Goal: Book appointment/travel/reservation

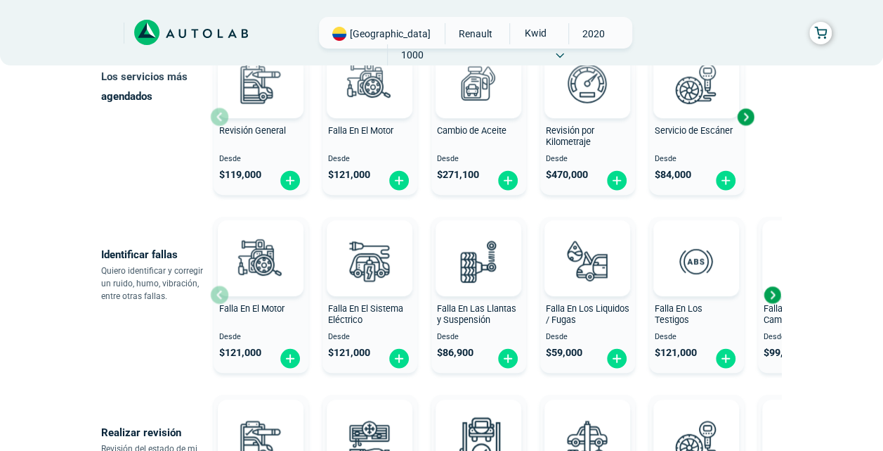
scroll to position [211, 0]
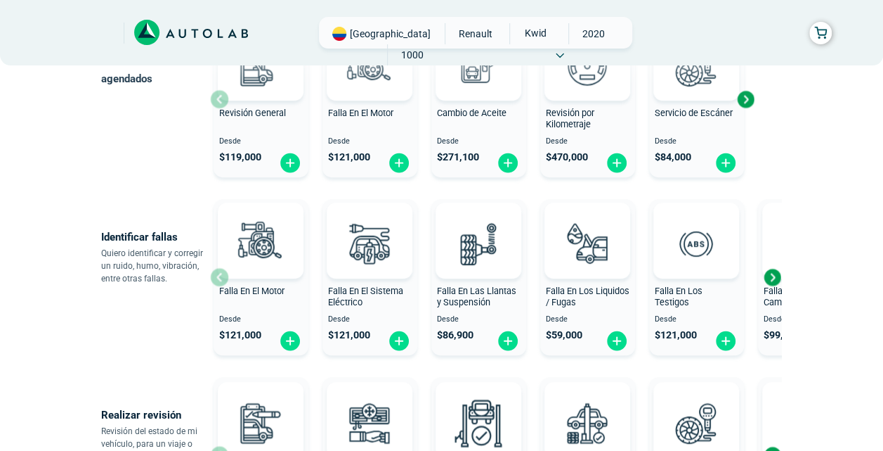
click at [774, 268] on div "Next slide" at bounding box center [772, 276] width 21 height 21
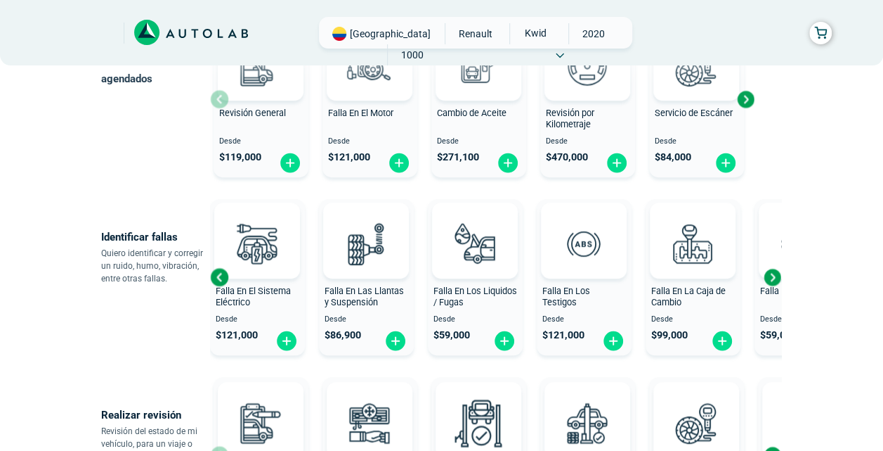
click at [774, 268] on div "Next slide" at bounding box center [772, 276] width 21 height 21
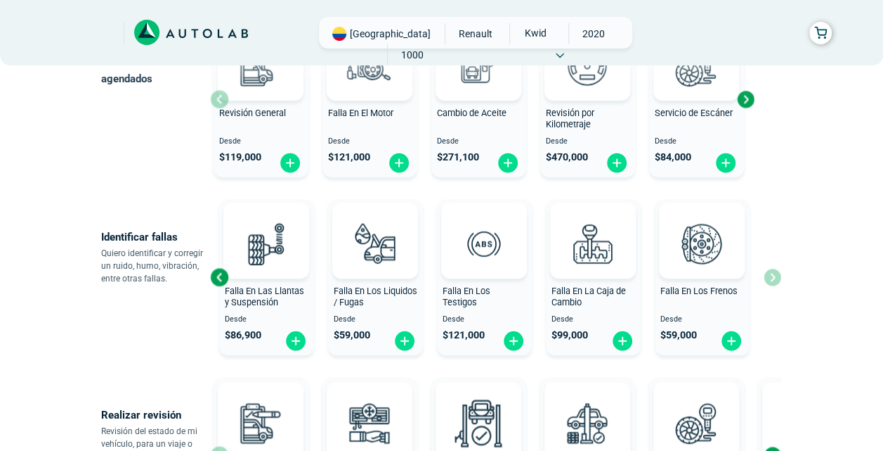
click at [774, 268] on div "Falla En El Motor Desde $ 121,000 Falla En El Sistema Eléctrico Desde $ 121,000…" at bounding box center [495, 276] width 571 height 167
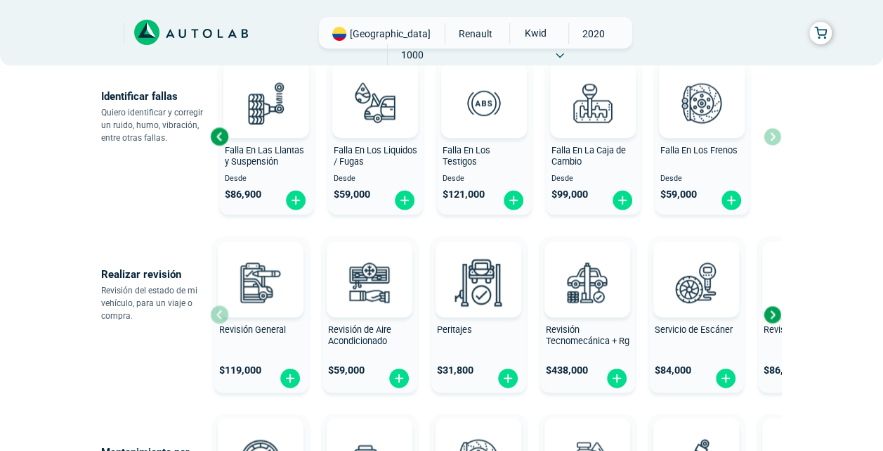
scroll to position [422, 0]
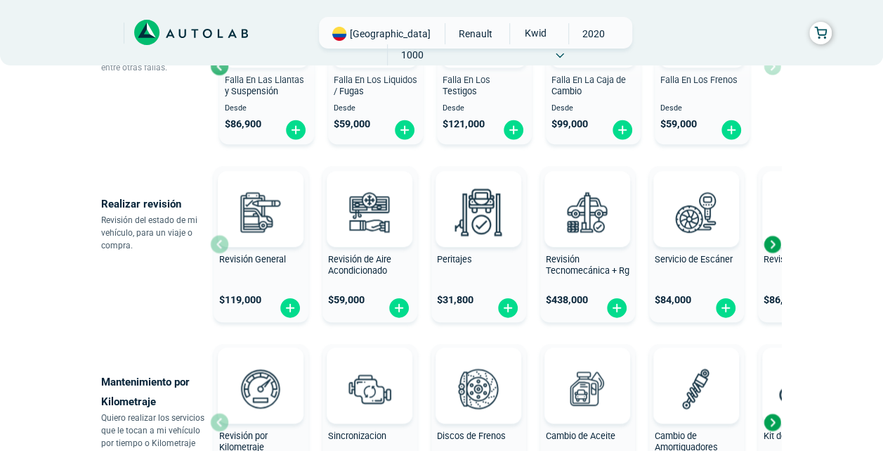
click at [779, 240] on div "Next slide" at bounding box center [772, 243] width 21 height 21
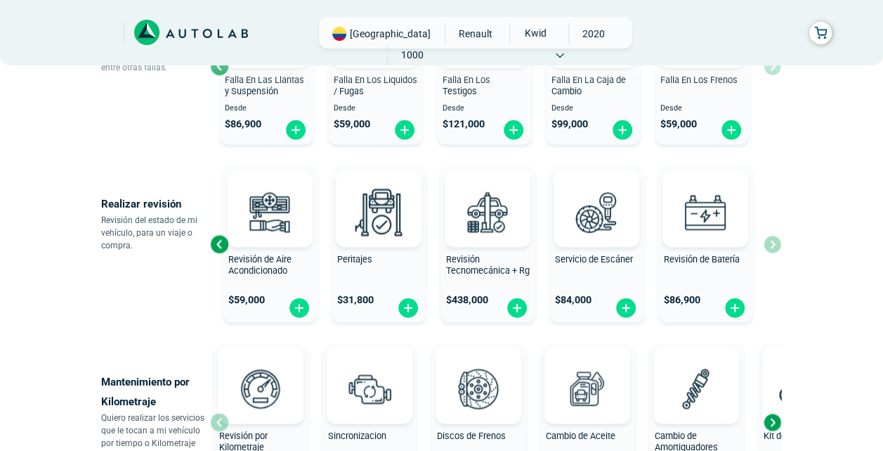
click at [779, 240] on div "Revisión General $ 119,000 Revisión de Aire Acondicionado $ 59,000 Peritajes $ …" at bounding box center [495, 243] width 571 height 167
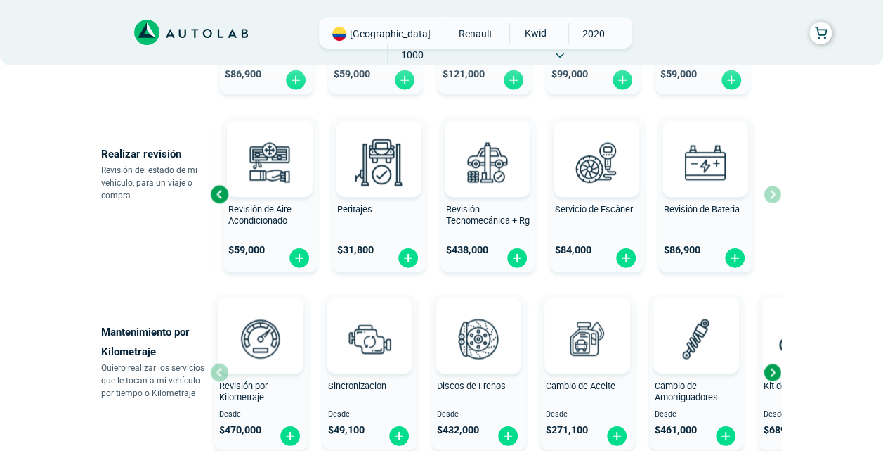
scroll to position [562, 0]
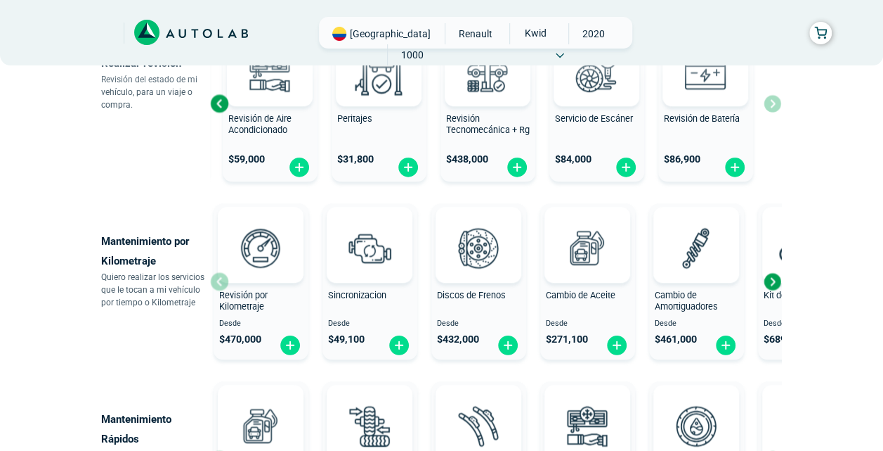
click at [770, 281] on div "Next slide" at bounding box center [772, 281] width 21 height 21
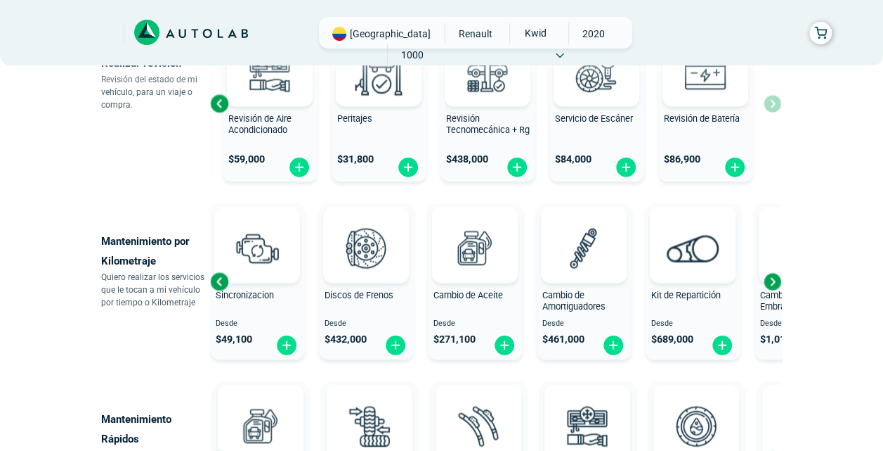
click at [770, 281] on div "Next slide" at bounding box center [772, 281] width 21 height 21
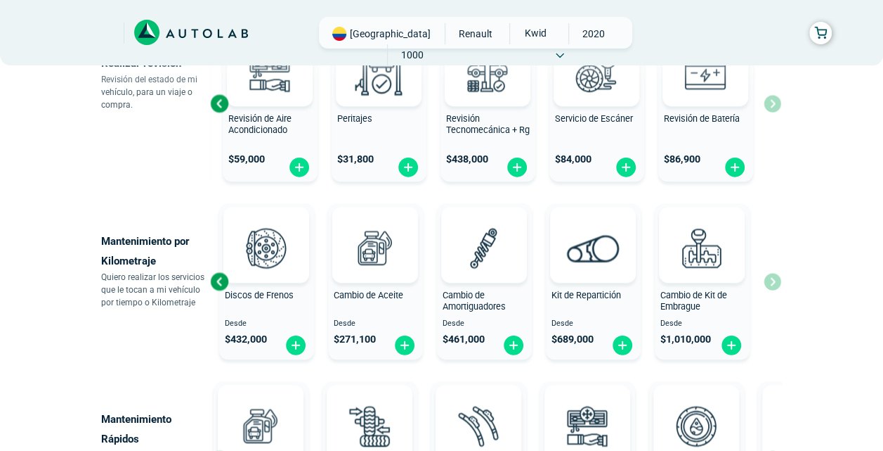
click at [770, 281] on div "Revisión por Kilometraje Desde $ 470,000 Sincronizacion Desde $ 49,100 Discos d…" at bounding box center [495, 280] width 571 height 167
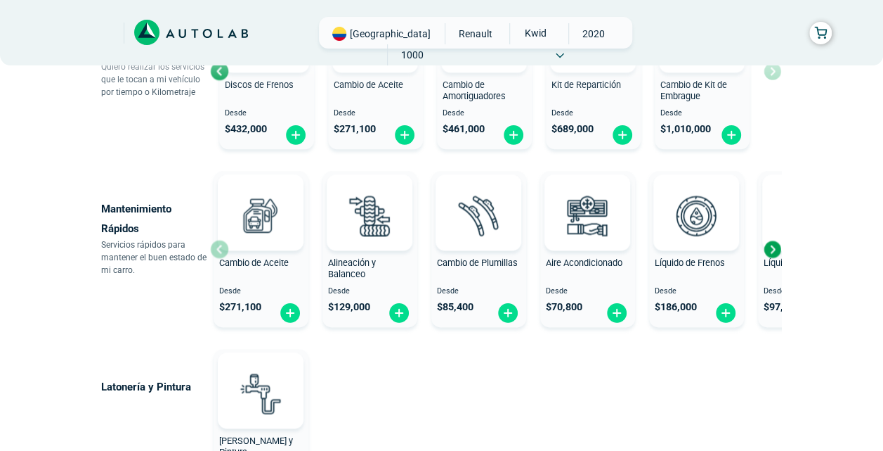
scroll to position [773, 0]
click at [773, 254] on div "Next slide" at bounding box center [772, 248] width 21 height 21
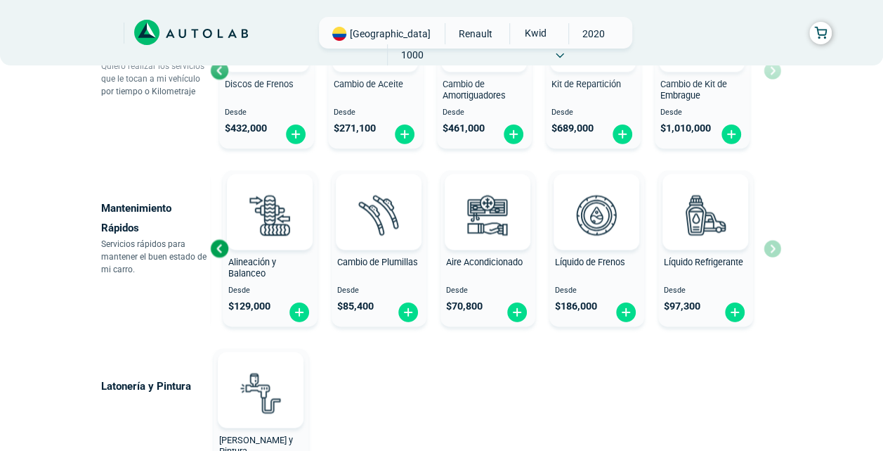
click at [773, 254] on div "Cambio de Aceite Desde $ 271,100 Alineación y Balanceo Desde $ 129,000 Cambio d…" at bounding box center [495, 247] width 571 height 167
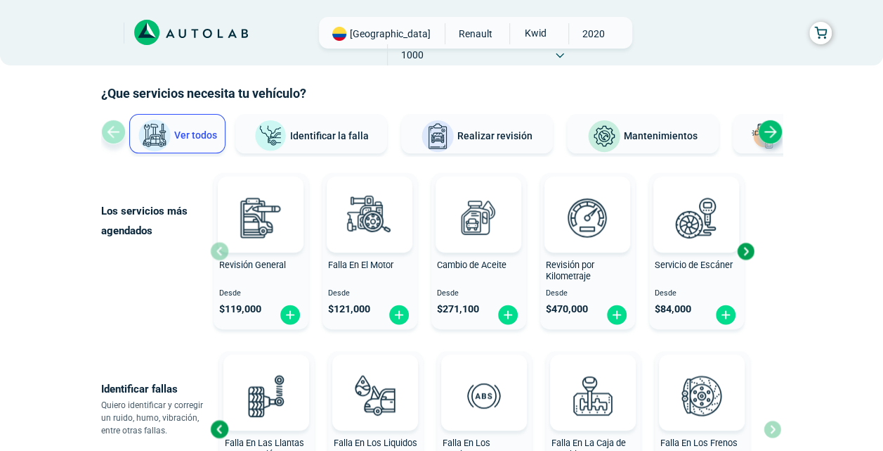
scroll to position [40, 0]
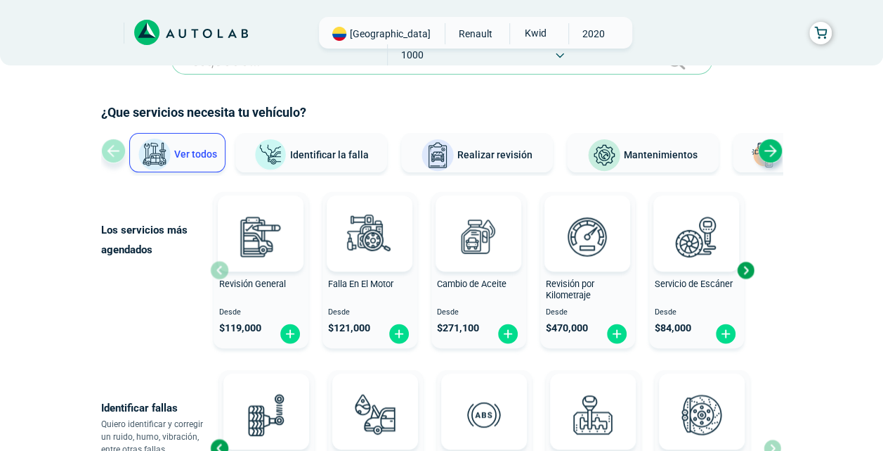
click at [770, 153] on div "Next slide" at bounding box center [770, 150] width 25 height 25
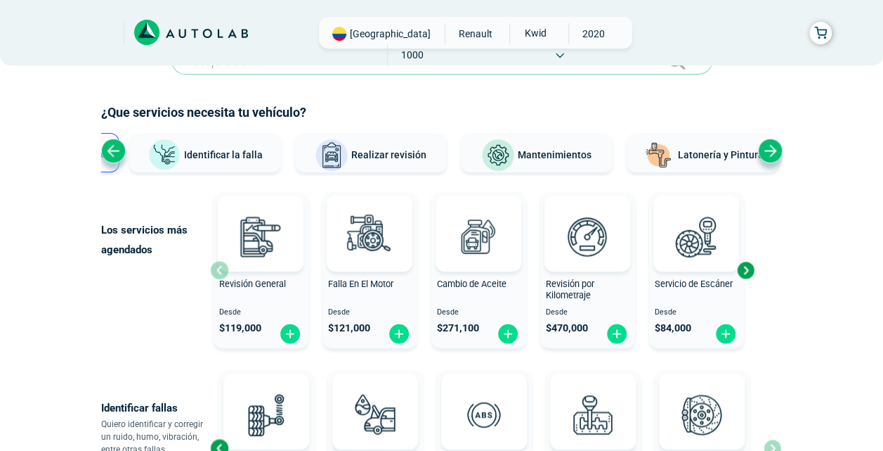
click at [770, 153] on div "Next slide" at bounding box center [770, 150] width 25 height 25
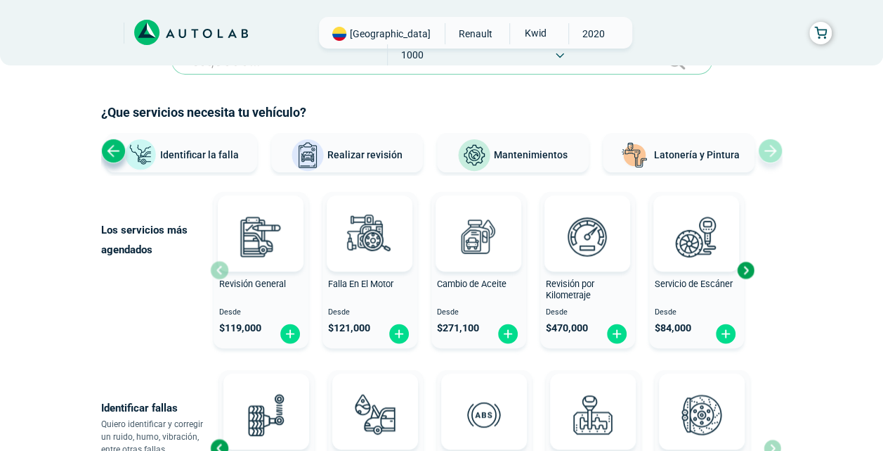
click at [770, 153] on div "Ver todos Identificar la falla Realizar revisión Mantenimientos Latonería y Pin…" at bounding box center [442, 154] width 682 height 42
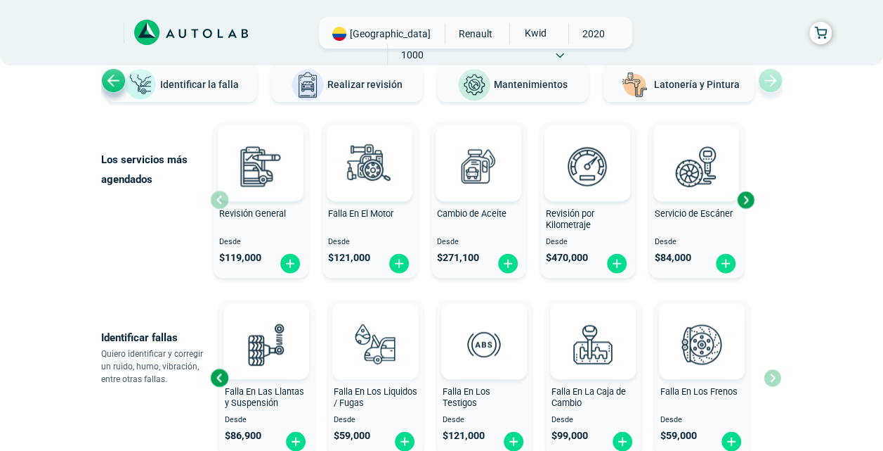
scroll to position [181, 0]
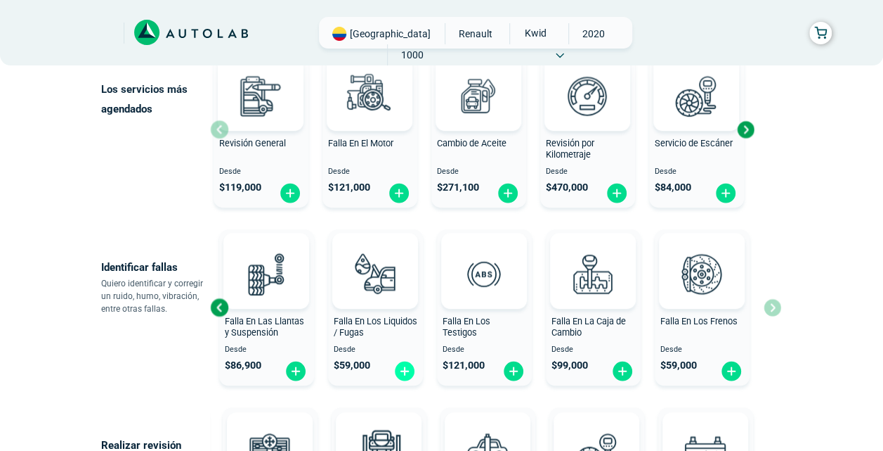
click at [408, 366] on img at bounding box center [405, 371] width 22 height 22
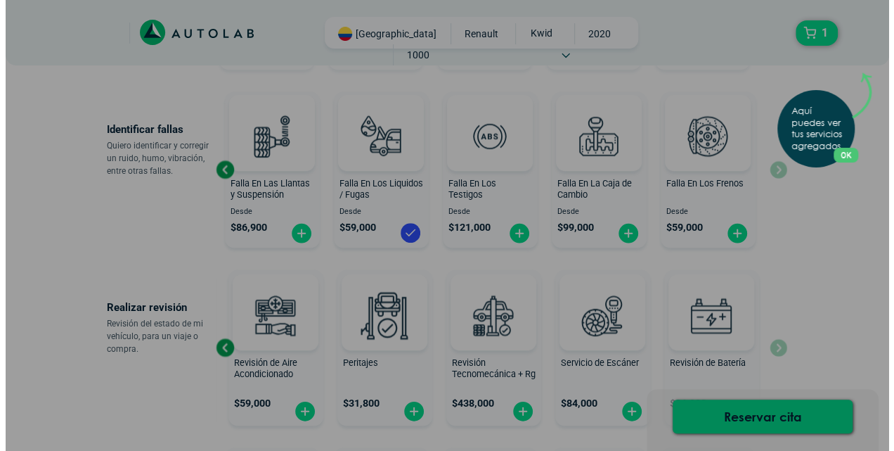
scroll to position [321, 0]
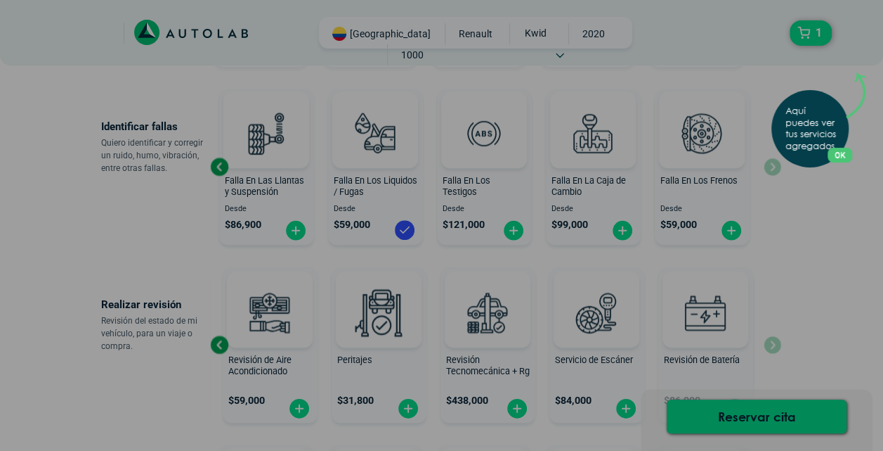
click at [835, 283] on div "Aquí puedes ver tus servicios agregados. OK .aex,.bex{fill:none!important;strok…" at bounding box center [441, 225] width 883 height 451
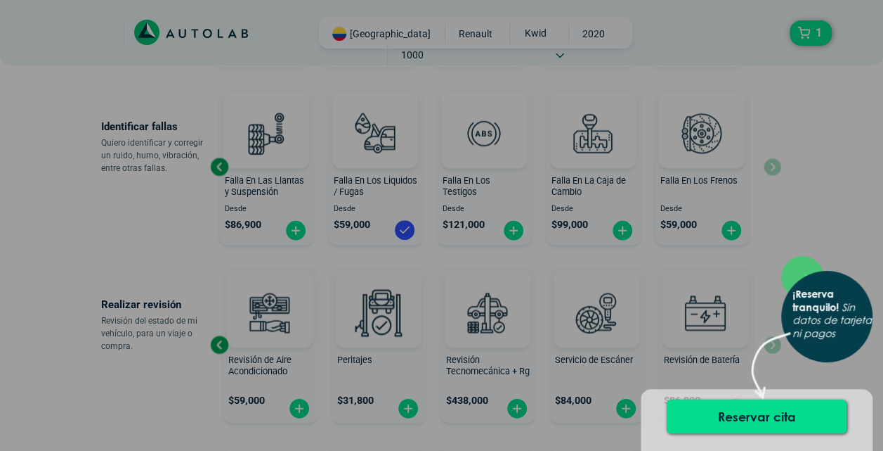
click at [821, 150] on div "× ¡Reserva tranquilo! Sin datos de tarjeta ni pagos" at bounding box center [441, 225] width 883 height 451
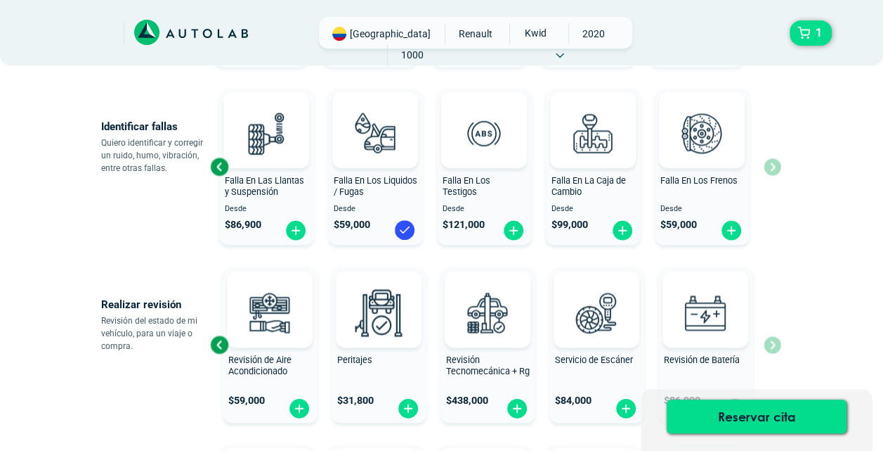
click at [370, 184] on span "Falla En Los Liquidos / Fugas" at bounding box center [376, 186] width 84 height 22
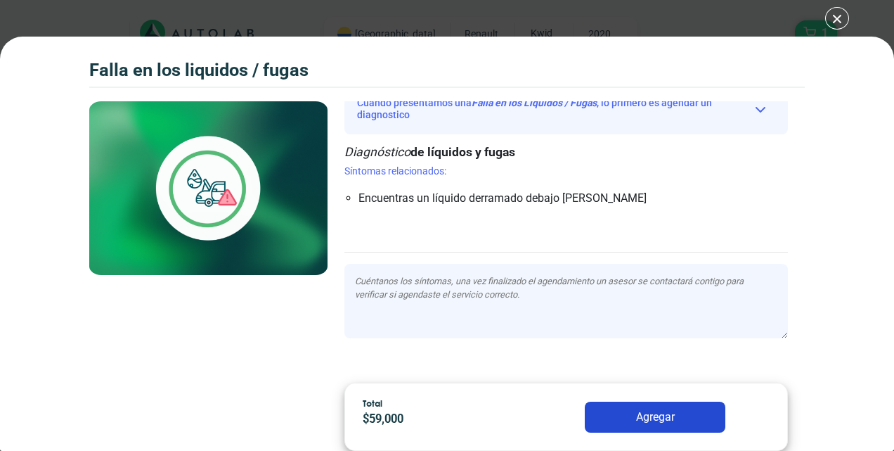
scroll to position [15, 0]
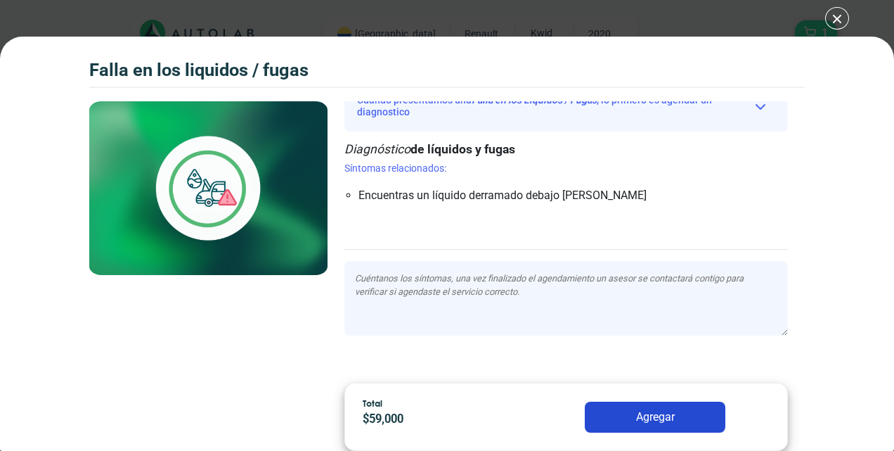
click at [839, 19] on div "Falla en los Liquidos / Fugas 1 Falla en los Liquidos / Fugas" at bounding box center [447, 225] width 894 height 451
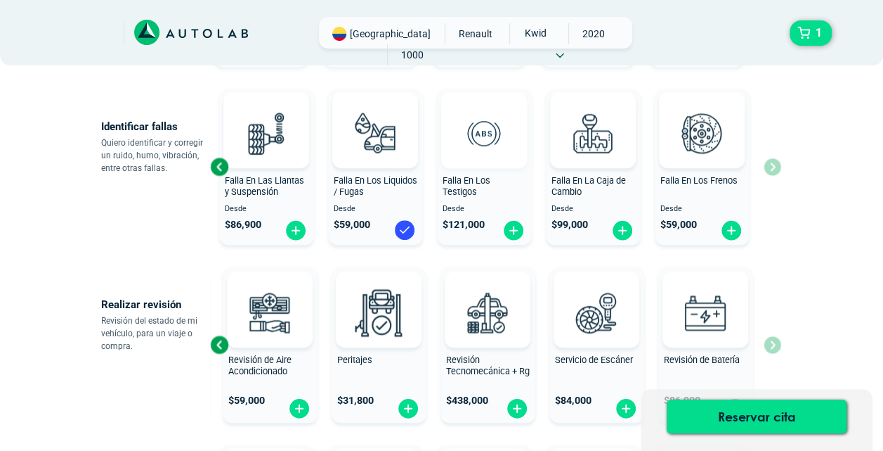
click at [510, 161] on img at bounding box center [484, 133] width 62 height 62
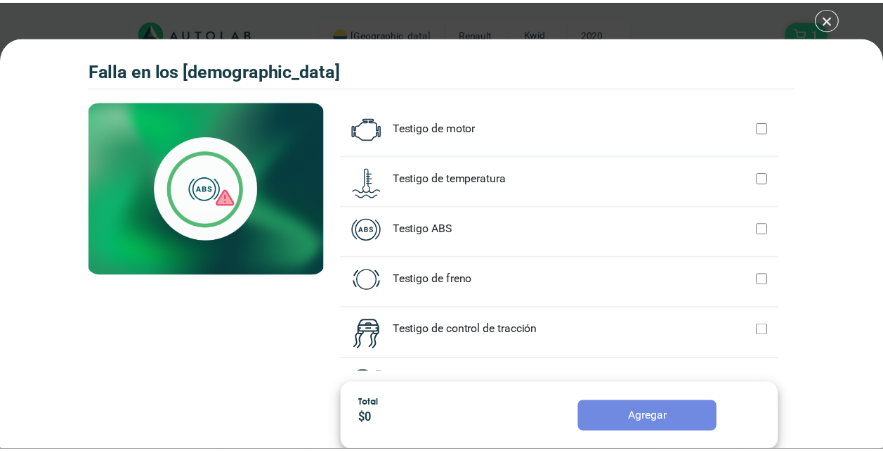
scroll to position [69, 0]
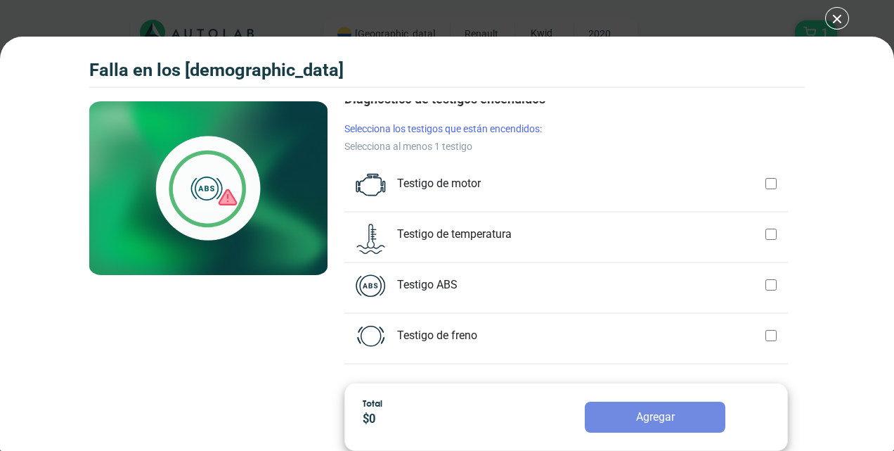
click at [835, 14] on div "Falla en los [DEMOGRAPHIC_DATA] 1 Falla en los [DEMOGRAPHIC_DATA] Cuando presen…" at bounding box center [447, 225] width 894 height 451
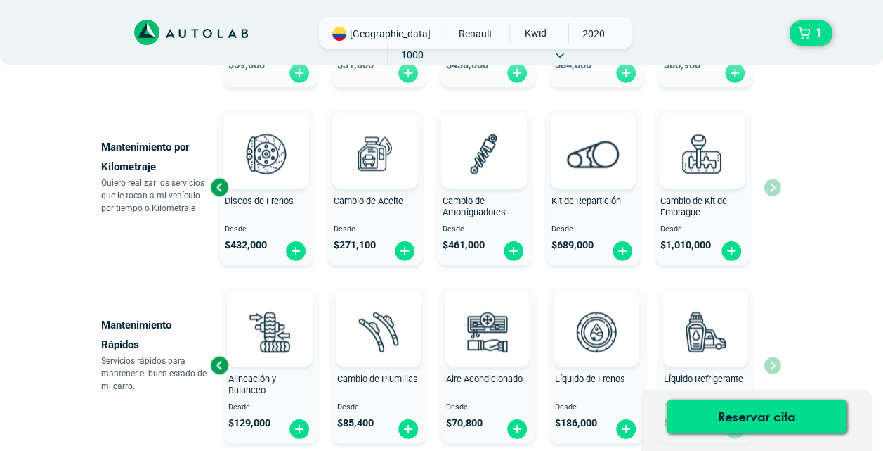
scroll to position [673, 0]
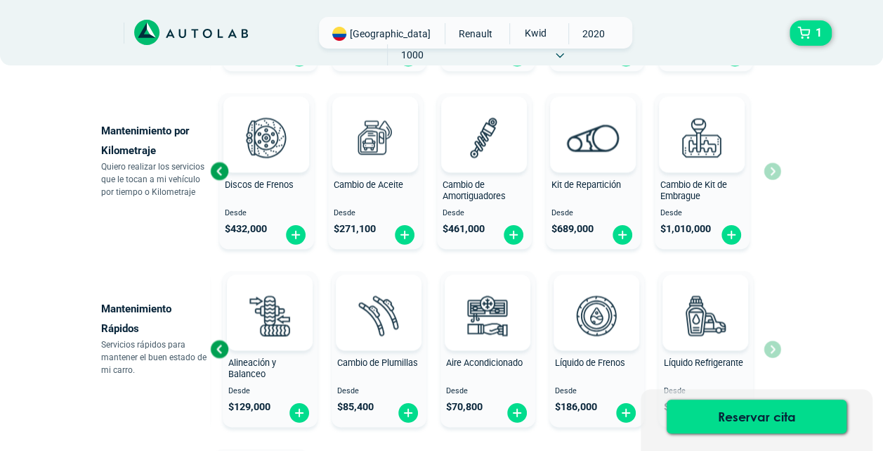
click at [852, 157] on div "× ESTE SERVICIO YA ESTÁ INCLUÍDO Launch demo modal x" at bounding box center [441, 74] width 843 height 1318
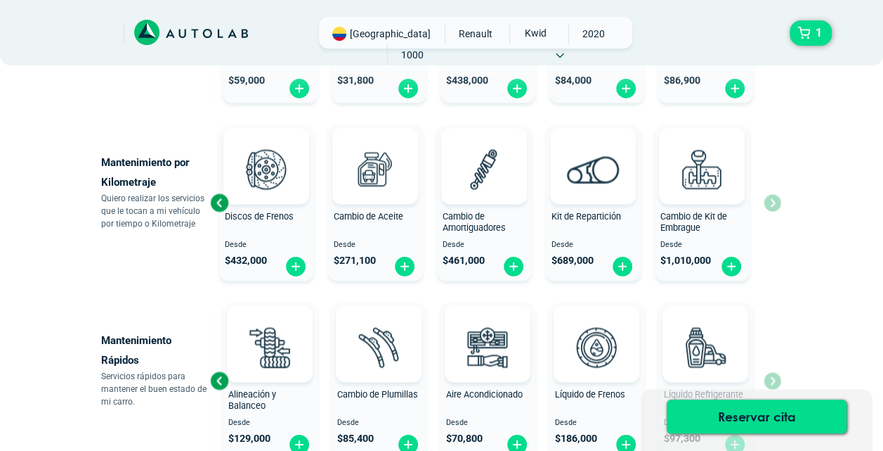
scroll to position [602, 0]
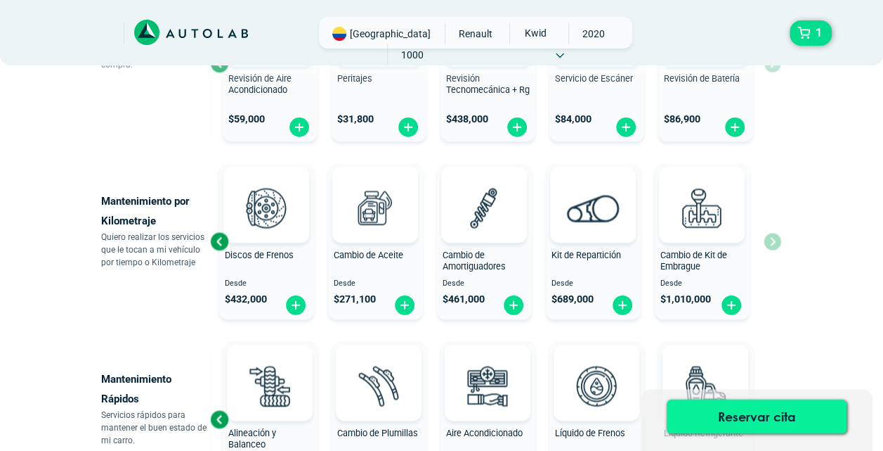
click at [753, 413] on button "Reservar cita" at bounding box center [757, 416] width 180 height 34
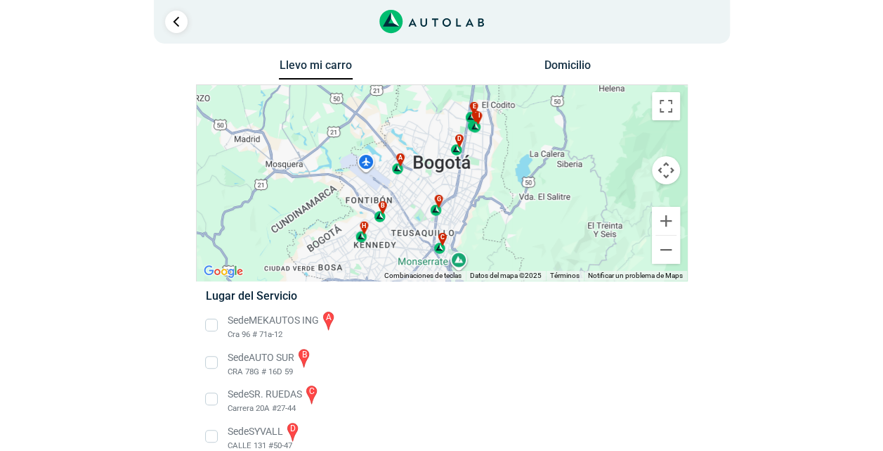
scroll to position [5, 0]
click at [439, 244] on div "c" at bounding box center [440, 244] width 16 height 27
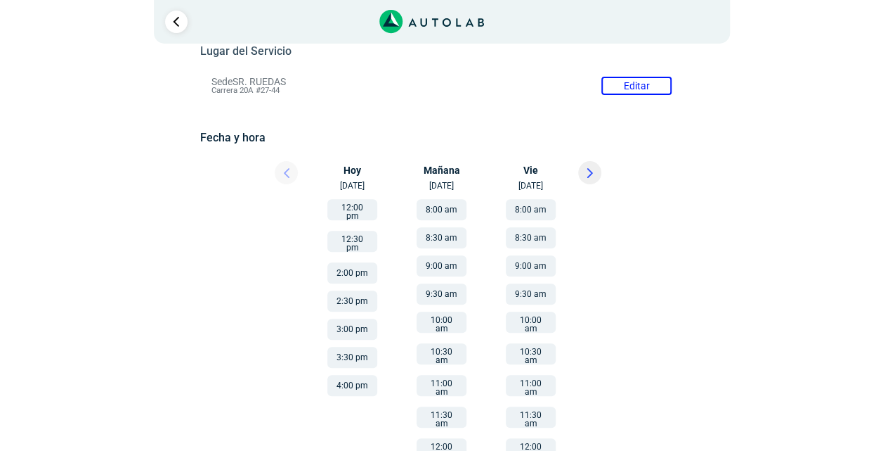
scroll to position [70, 0]
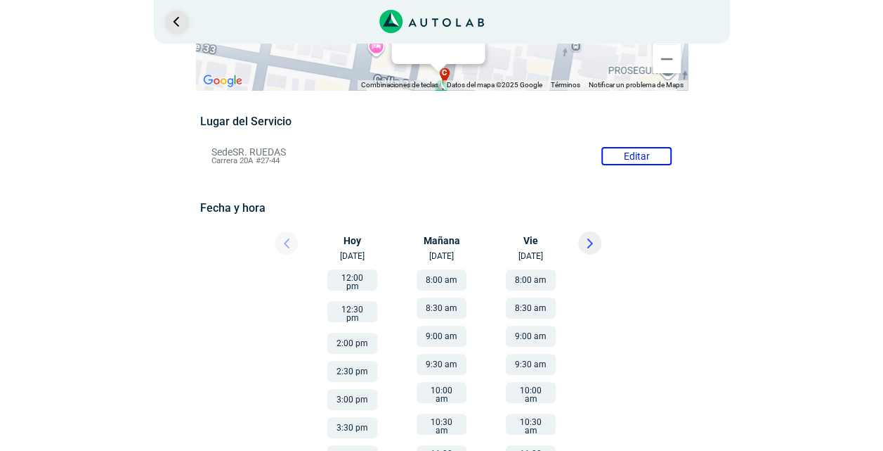
click at [184, 28] on link "Ir al paso anterior" at bounding box center [176, 22] width 22 height 22
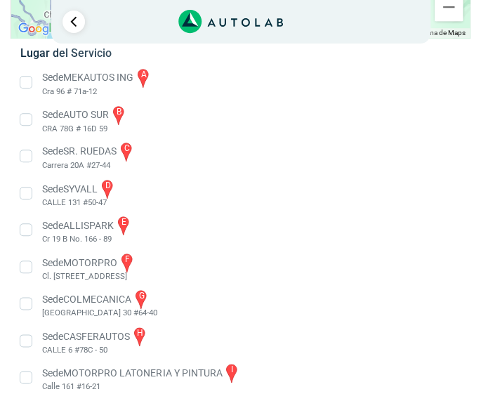
scroll to position [266, 0]
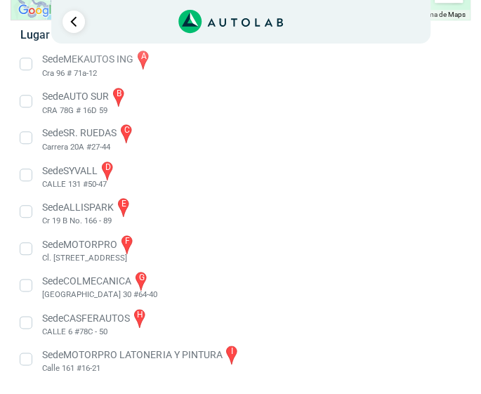
click at [102, 280] on li "Sede COLMECANICA g [GEOGRAPHIC_DATA] 30 #64-40" at bounding box center [240, 286] width 461 height 32
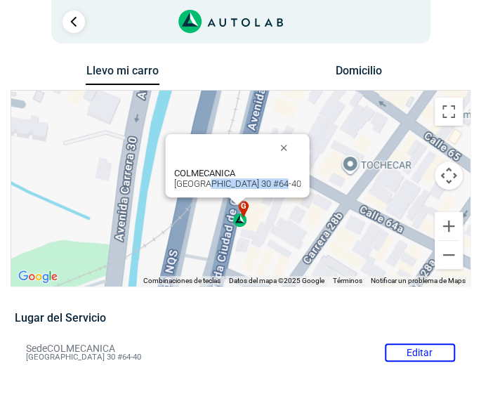
drag, startPoint x: 287, startPoint y: 188, endPoint x: 215, endPoint y: 185, distance: 71.8
click at [215, 185] on div "COLMECANICA [GEOGRAPHIC_DATA] 30 #64-40" at bounding box center [237, 178] width 127 height 21
drag, startPoint x: 215, startPoint y: 185, endPoint x: 197, endPoint y: 183, distance: 18.3
click at [197, 183] on div "COLMECANICA [GEOGRAPHIC_DATA] 30 #64-40" at bounding box center [237, 178] width 127 height 21
click at [197, 183] on div "a b c d e f g" at bounding box center [240, 188] width 459 height 195
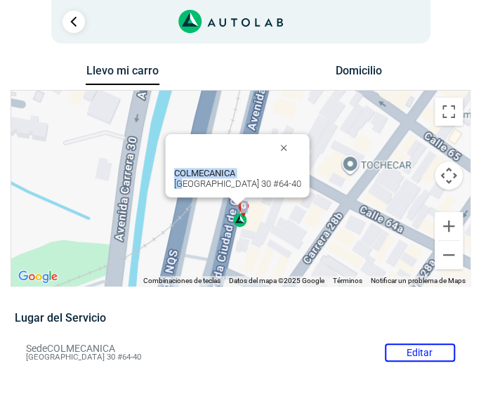
click at [205, 178] on div "COLMECANICA [GEOGRAPHIC_DATA] 30 #64-40" at bounding box center [237, 178] width 127 height 21
drag, startPoint x: 185, startPoint y: 169, endPoint x: 292, endPoint y: 182, distance: 108.3
click at [292, 182] on div "COLMECANICA [GEOGRAPHIC_DATA] 30 #64-40" at bounding box center [237, 165] width 144 height 63
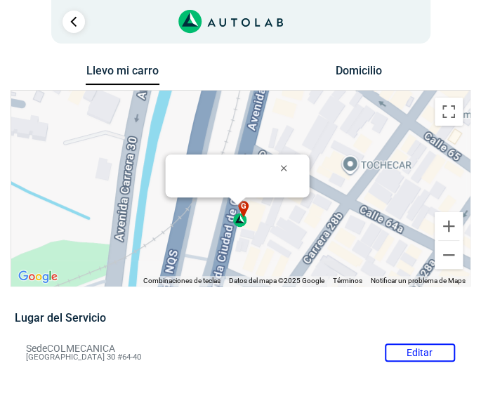
drag, startPoint x: 292, startPoint y: 182, endPoint x: 223, endPoint y: 101, distance: 106.2
click at [223, 155] on div at bounding box center [220, 172] width 93 height 34
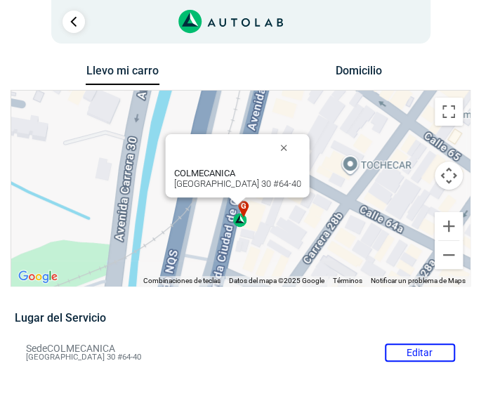
click at [216, 182] on div "COLMECANICA [GEOGRAPHIC_DATA] 30 #64-40" at bounding box center [237, 178] width 127 height 21
copy div "[GEOGRAPHIC_DATA] 30 #64-40"
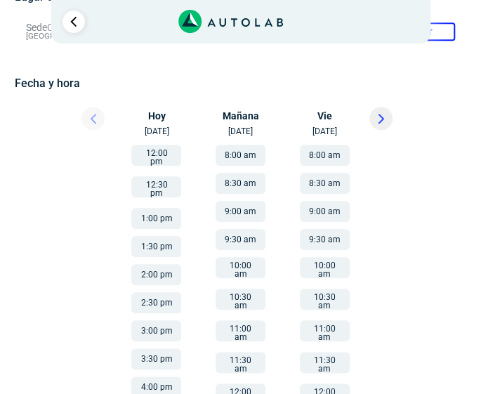
scroll to position [141, 0]
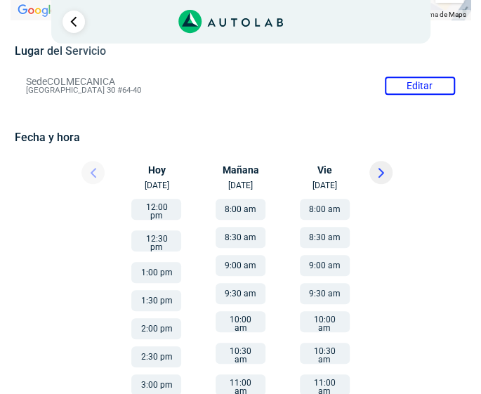
click at [149, 201] on button "12:00 pm" at bounding box center [156, 209] width 50 height 21
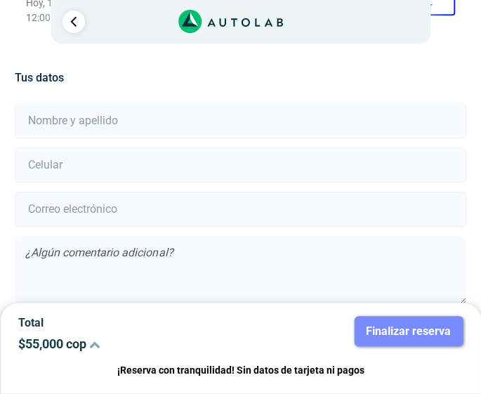
scroll to position [368, 0]
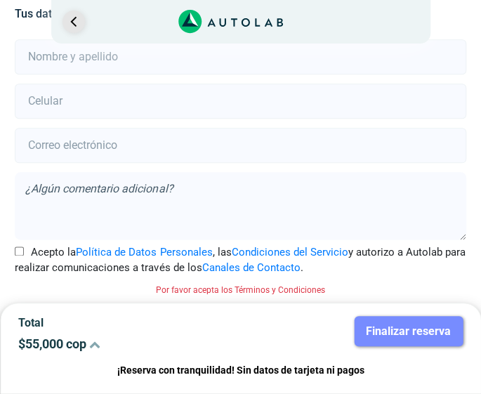
click at [67, 18] on link "Ir al paso anterior" at bounding box center [74, 22] width 22 height 22
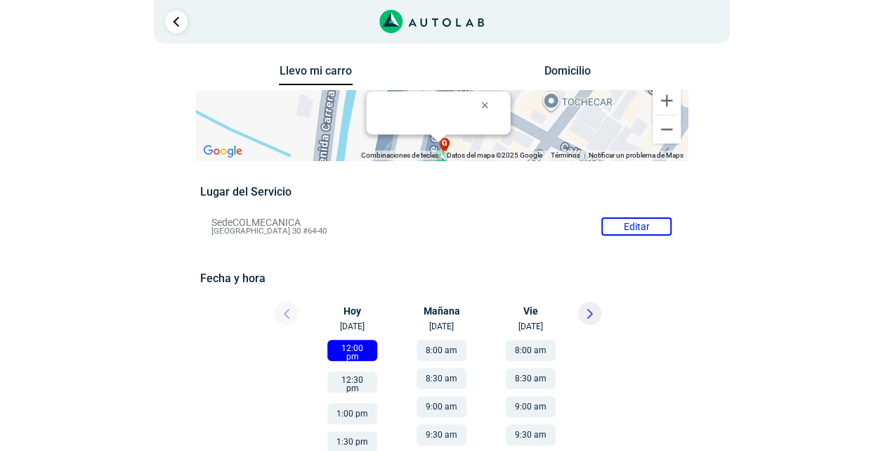
click at [309, 63] on div "Llevo mi carro" at bounding box center [316, 76] width 252 height 27
click at [567, 74] on button "Domicilio" at bounding box center [568, 74] width 74 height 20
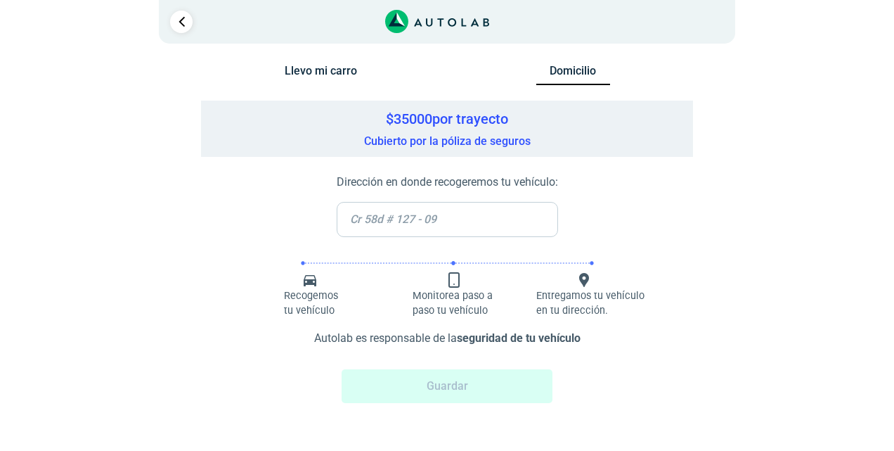
click at [316, 59] on div at bounding box center [447, 50] width 822 height 22
click at [320, 70] on button "Llevo mi carro" at bounding box center [321, 74] width 74 height 20
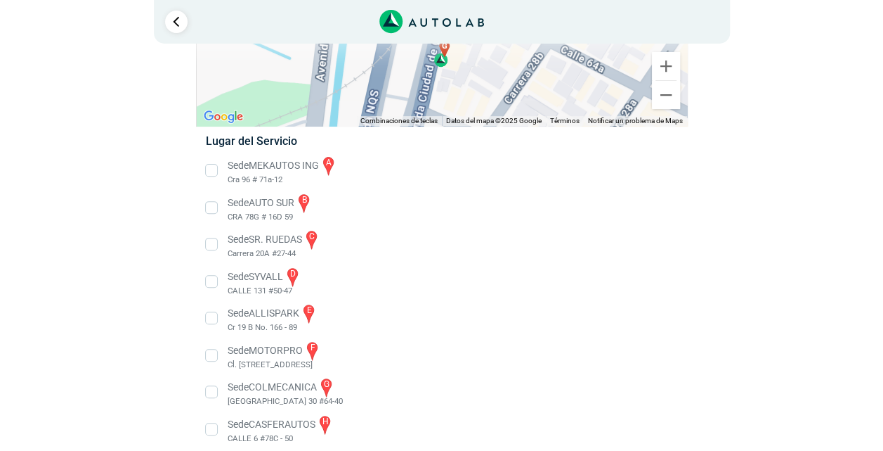
scroll to position [210, 0]
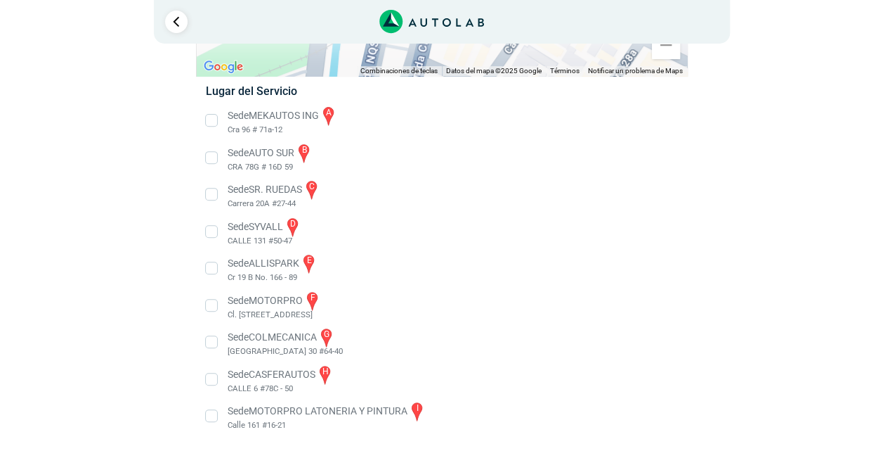
click at [250, 335] on li "Sede COLMECANICA g [GEOGRAPHIC_DATA] 30 #64-40" at bounding box center [441, 342] width 493 height 32
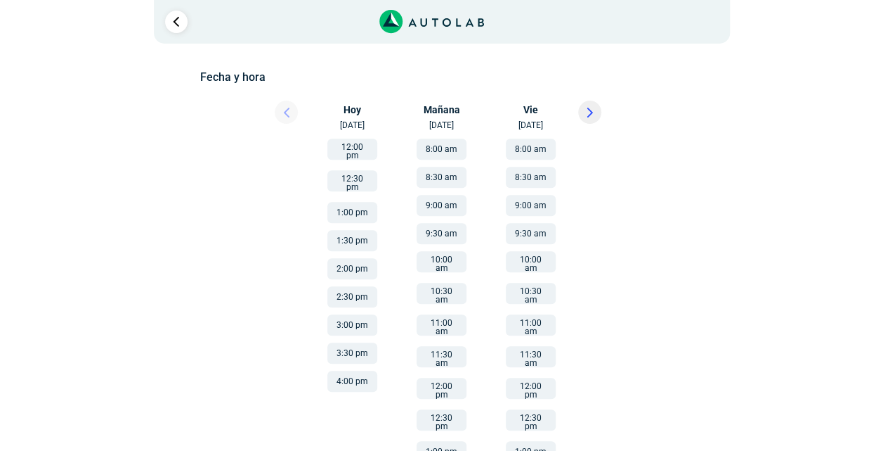
scroll to position [200, 0]
click at [589, 110] on icon at bounding box center [590, 113] width 6 height 10
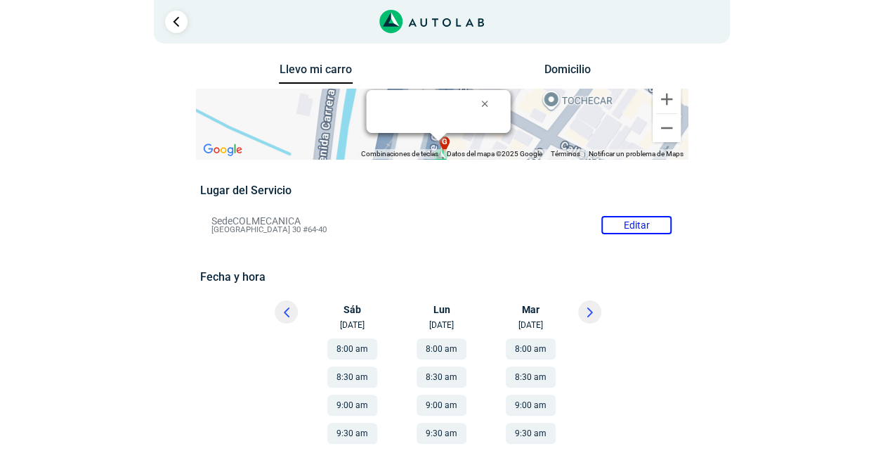
scroll to position [0, 0]
